Goal: Task Accomplishment & Management: Manage account settings

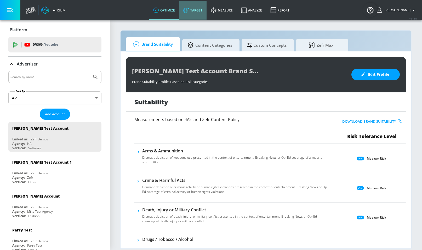
click at [203, 9] on link "Target" at bounding box center [192, 10] width 27 height 19
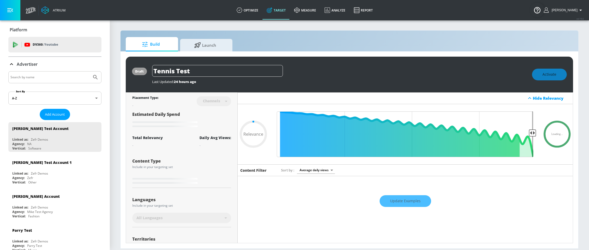
click at [254, 39] on div "Build Launch" at bounding box center [349, 44] width 447 height 14
click at [274, 30] on section "Build Launch draft Tennis Test Last Updated: 24 hours ago Activate Placement Ty…" at bounding box center [349, 135] width 479 height 231
type input "0.22"
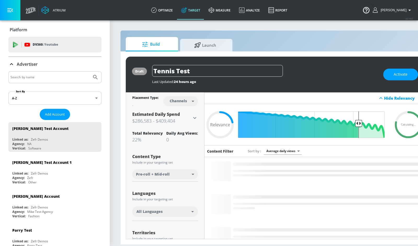
click at [365, 42] on div "Build Launch" at bounding box center [275, 44] width 299 height 14
click at [294, 38] on div "Build Launch" at bounding box center [275, 44] width 299 height 14
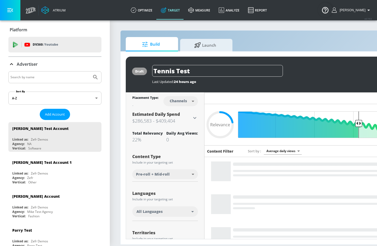
click at [284, 44] on div "Build Launch" at bounding box center [275, 44] width 299 height 14
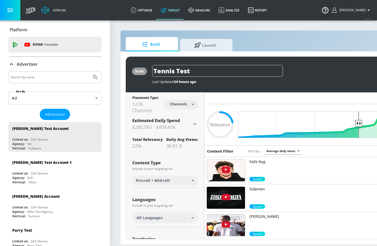
click at [58, 79] on input "Search by name" at bounding box center [49, 77] width 79 height 7
type input "[PERSON_NAME]"
click at [90, 72] on button "Submit Search" at bounding box center [96, 78] width 12 height 12
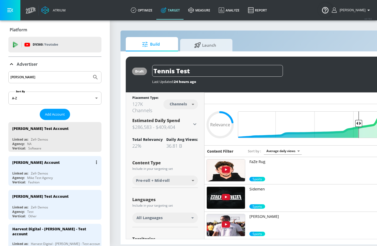
click at [50, 174] on div "Linked as: Zefr Demos" at bounding box center [56, 173] width 88 height 4
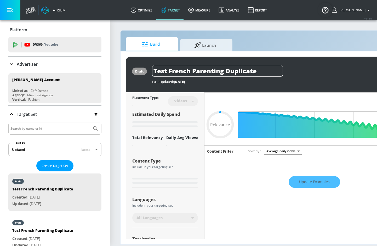
type input "0.05"
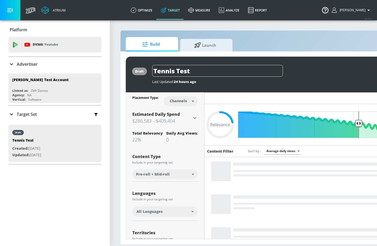
click at [59, 65] on div "Advertiser" at bounding box center [54, 64] width 93 height 6
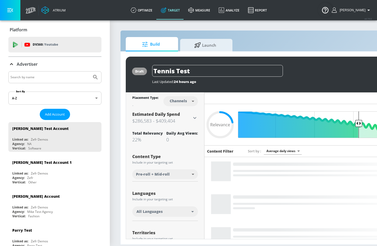
click at [57, 79] on input "Search by name" at bounding box center [49, 77] width 79 height 7
type input "[PERSON_NAME]"
click at [90, 72] on button "Submit Search" at bounding box center [96, 78] width 12 height 12
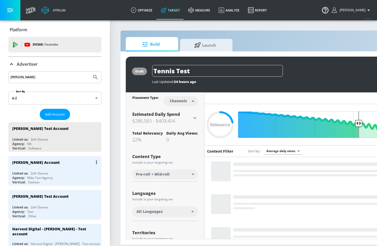
click at [48, 160] on div "[PERSON_NAME] Account" at bounding box center [56, 162] width 88 height 13
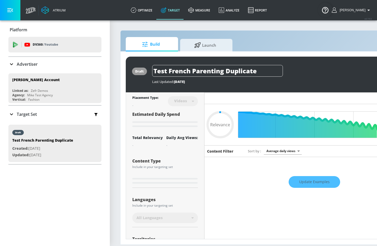
type input "0.75"
